Goal: Transaction & Acquisition: Purchase product/service

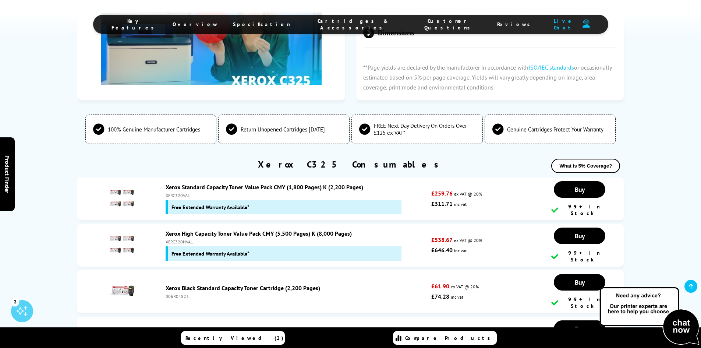
click at [126, 232] on img at bounding box center [122, 245] width 26 height 26
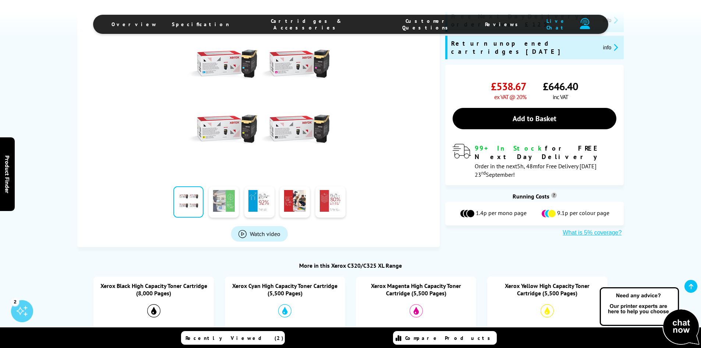
scroll to position [147, 0]
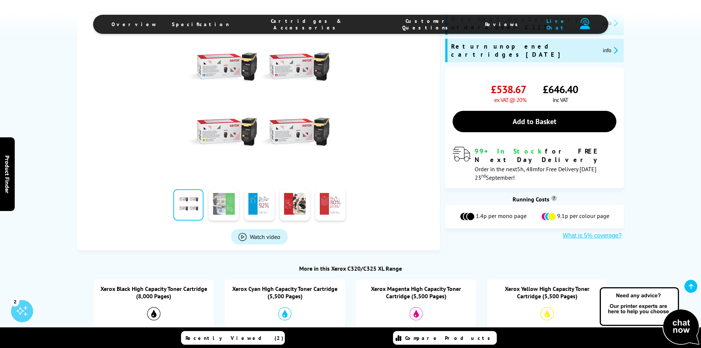
click at [219, 206] on link at bounding box center [224, 204] width 30 height 31
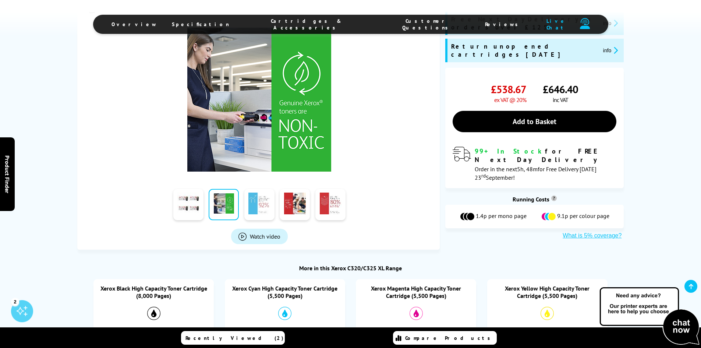
click at [255, 206] on link at bounding box center [259, 204] width 30 height 31
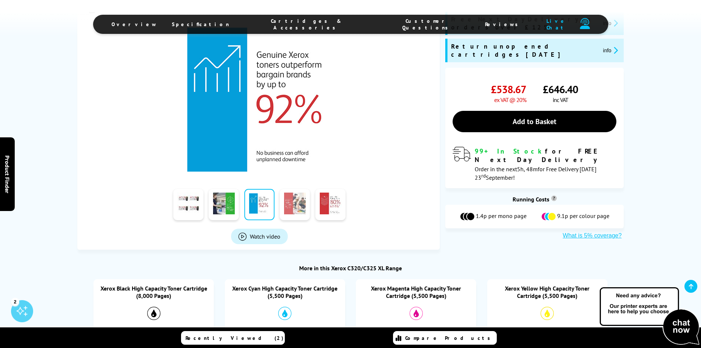
click at [289, 206] on link at bounding box center [295, 204] width 30 height 31
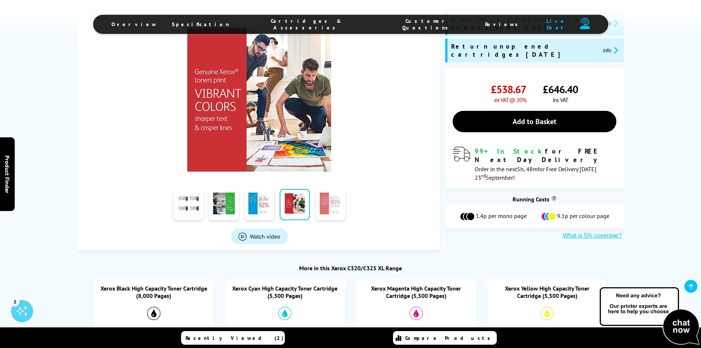
drag, startPoint x: 323, startPoint y: 206, endPoint x: 329, endPoint y: 207, distance: 6.3
click at [323, 206] on link at bounding box center [330, 204] width 30 height 31
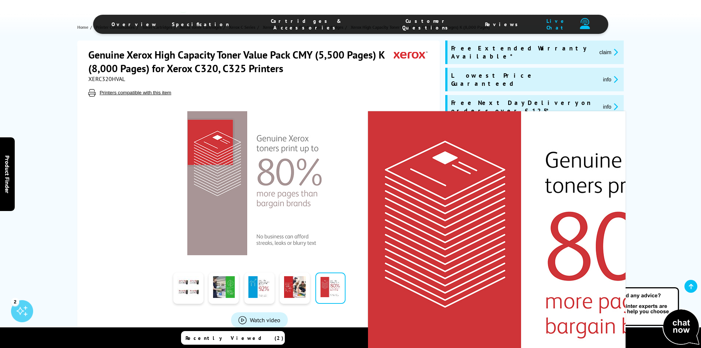
scroll to position [0, 0]
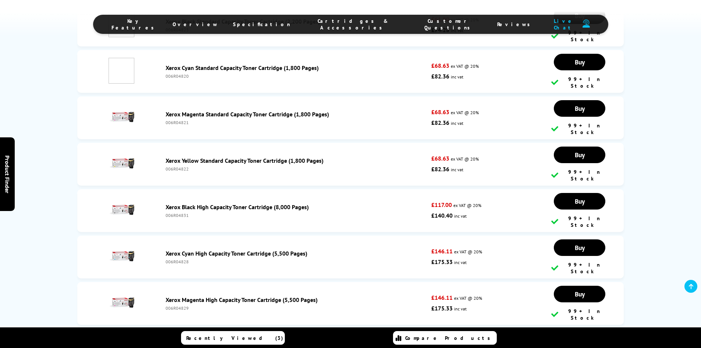
scroll to position [2507, 0]
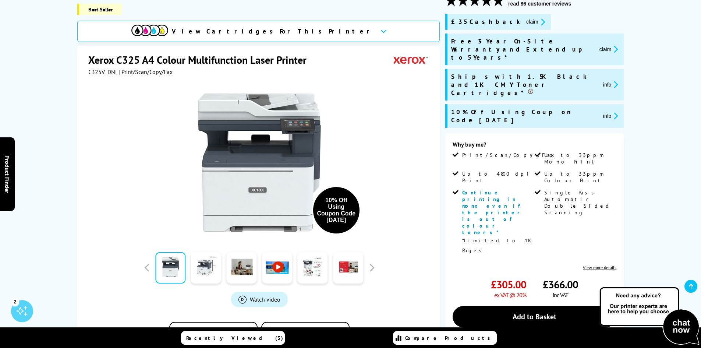
scroll to position [110, 0]
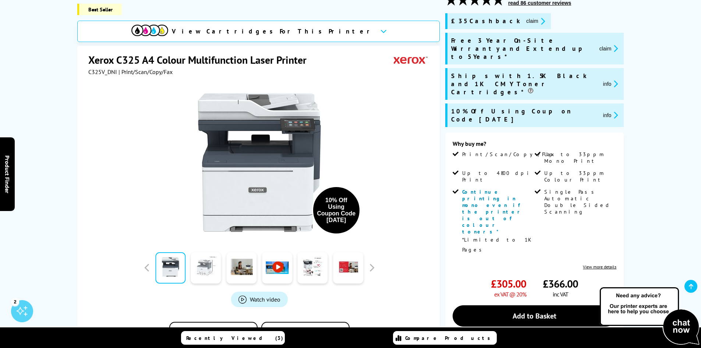
click at [203, 272] on link at bounding box center [206, 267] width 30 height 31
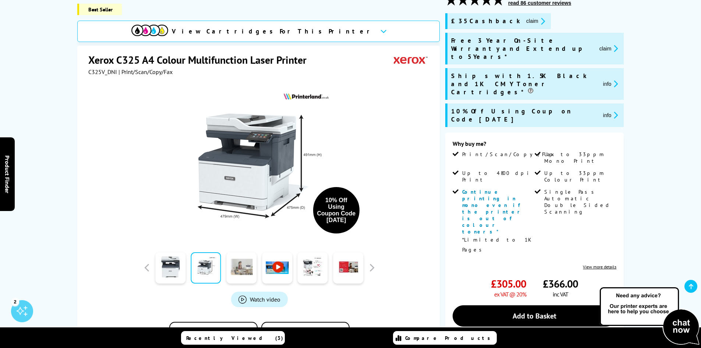
click at [233, 270] on link at bounding box center [241, 267] width 30 height 31
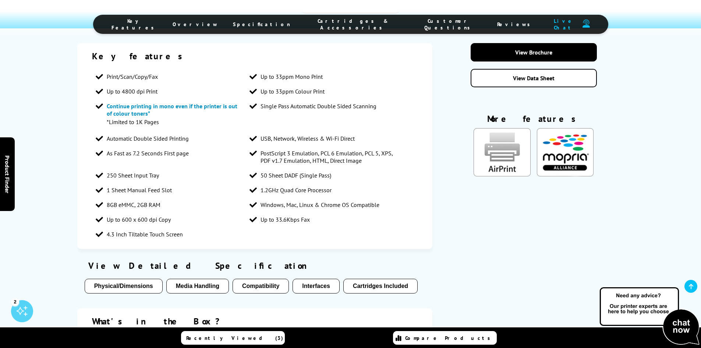
scroll to position [1067, 0]
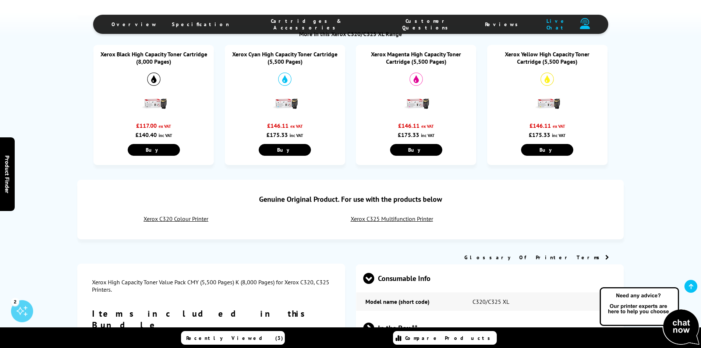
scroll to position [405, 0]
